Goal: Use online tool/utility: Utilize a website feature to perform a specific function

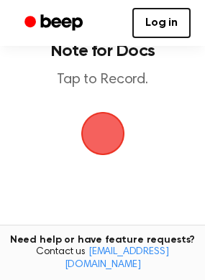
scroll to position [66, 0]
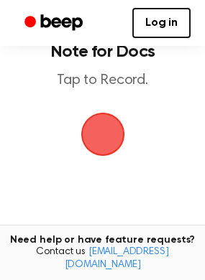
click at [104, 119] on span "button" at bounding box center [102, 134] width 47 height 47
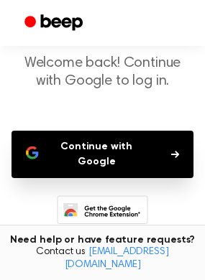
scroll to position [70, 0]
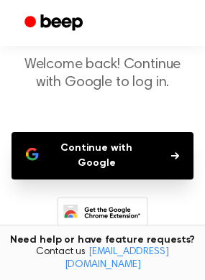
click at [172, 155] on icon "button" at bounding box center [175, 156] width 8 height 9
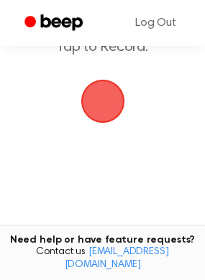
scroll to position [100, 0]
click at [104, 106] on span "button" at bounding box center [103, 101] width 52 height 52
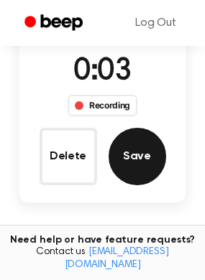
scroll to position [131, 0]
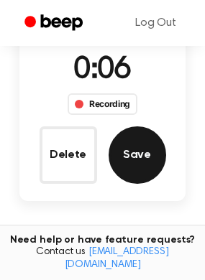
click at [128, 160] on button "Save" at bounding box center [138, 156] width 58 height 58
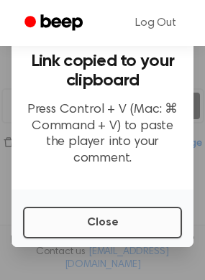
scroll to position [22, 0]
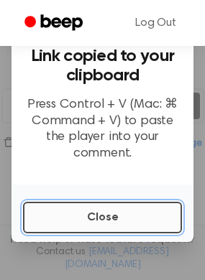
click at [101, 222] on button "Close" at bounding box center [102, 218] width 159 height 32
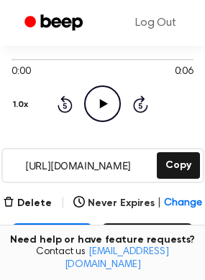
scroll to position [147, 0]
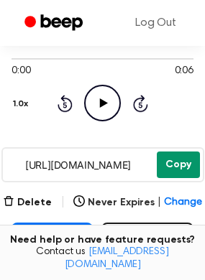
click at [163, 167] on button "Copy" at bounding box center [178, 165] width 43 height 27
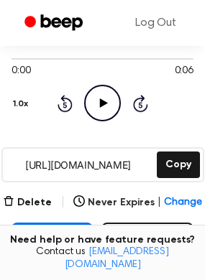
scroll to position [232, 0]
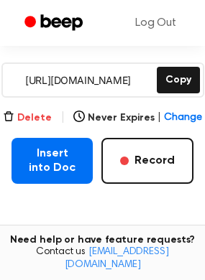
click at [29, 122] on button "Delete" at bounding box center [27, 118] width 49 height 15
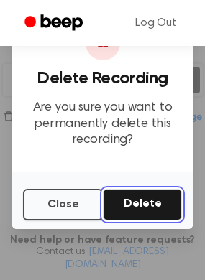
click at [119, 203] on button "Delete" at bounding box center [142, 205] width 79 height 32
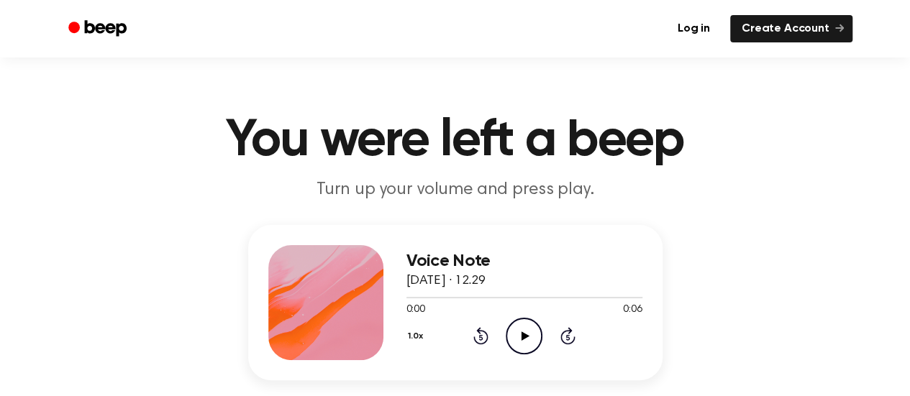
scroll to position [78, 0]
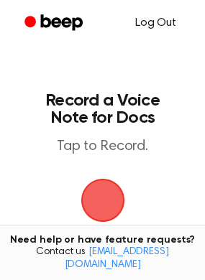
click at [167, 26] on link "Log Out" at bounding box center [156, 23] width 70 height 35
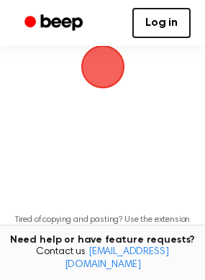
scroll to position [137, 0]
